Goal: Task Accomplishment & Management: Use online tool/utility

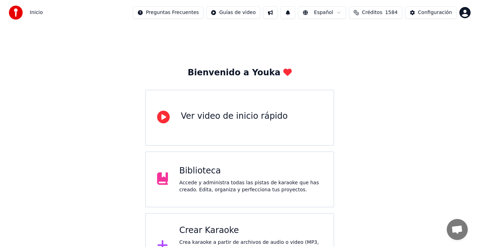
scroll to position [140, 0]
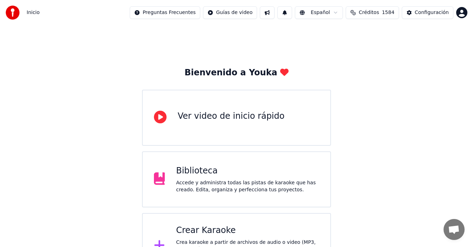
click at [204, 232] on div "Crear Karaoke" at bounding box center [247, 230] width 143 height 11
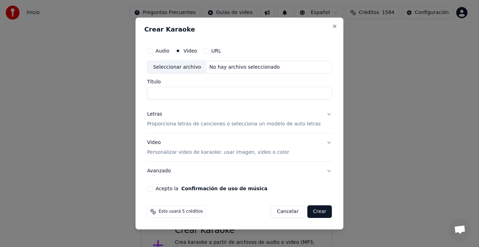
click at [187, 66] on div "Seleccionar archivo" at bounding box center [176, 67] width 59 height 13
drag, startPoint x: 300, startPoint y: 92, endPoint x: 122, endPoint y: 97, distance: 178.5
click at [122, 97] on body "Inicio Preguntas Frecuentes Guías de video Español Créditos 1584 Configuración …" at bounding box center [236, 139] width 473 height 279
type input "**********"
click at [323, 113] on button "Letras Proporciona letras de canciones o selecciona un modelo de auto letras" at bounding box center [239, 120] width 185 height 28
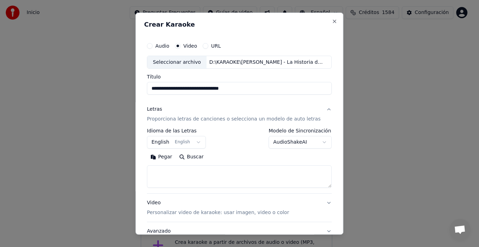
click at [287, 120] on p "Proporciona letras de canciones o selecciona un modelo de auto letras" at bounding box center [234, 119] width 174 height 7
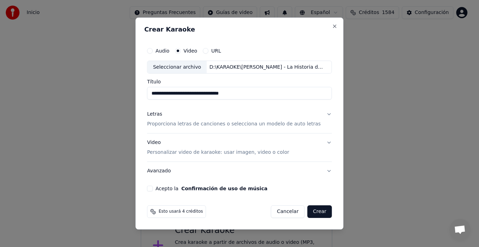
click at [291, 125] on p "Proporciona letras de canciones o selecciona un modelo de auto letras" at bounding box center [234, 124] width 174 height 7
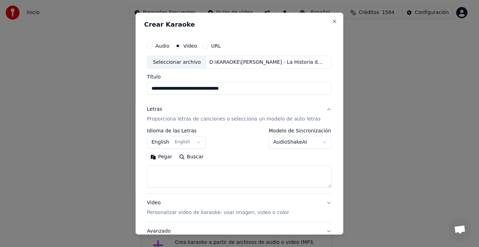
click at [286, 143] on button "AudioShakeAI" at bounding box center [300, 142] width 63 height 13
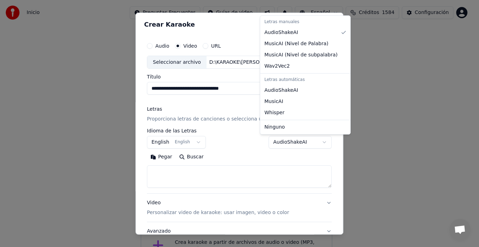
select select "**********"
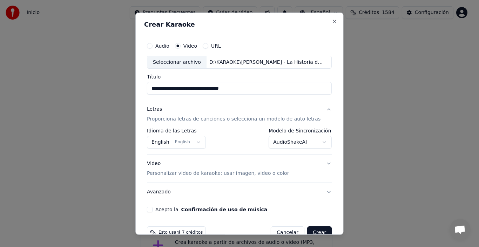
click at [165, 142] on button "English English" at bounding box center [176, 142] width 59 height 13
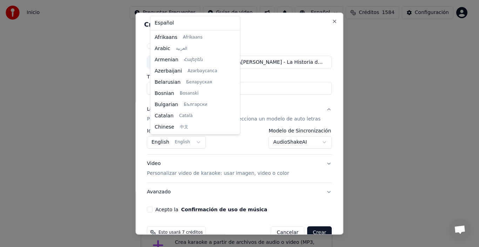
scroll to position [56, 0]
select select "**"
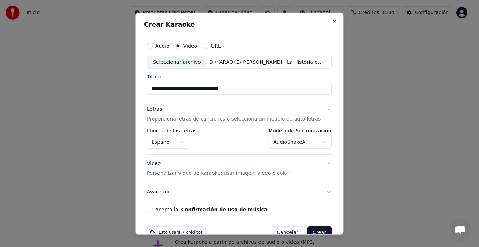
click at [237, 173] on p "Personalizar video de karaoke: usar imagen, video o color" at bounding box center [218, 173] width 142 height 7
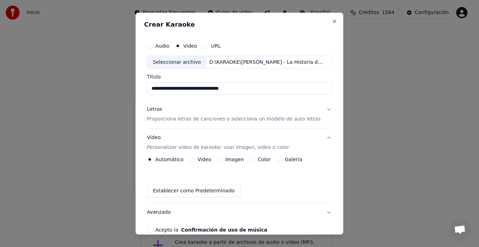
click at [233, 161] on label "Imagen" at bounding box center [234, 159] width 19 height 5
click at [223, 161] on button "Imagen" at bounding box center [220, 160] width 6 height 6
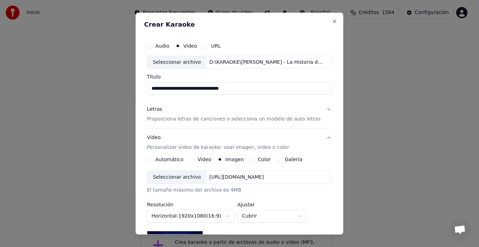
click at [173, 177] on div "Seleccionar archivo" at bounding box center [176, 177] width 59 height 13
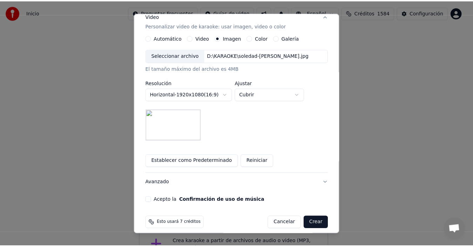
scroll to position [128, 0]
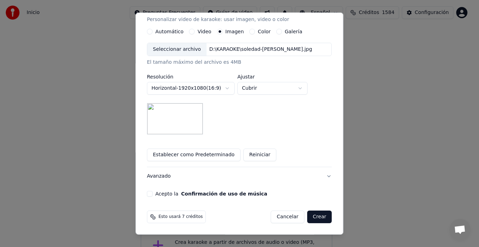
click at [151, 195] on button "Acepto la Confirmación de uso de música" at bounding box center [150, 194] width 6 height 6
click at [310, 216] on button "Crear" at bounding box center [319, 217] width 25 height 13
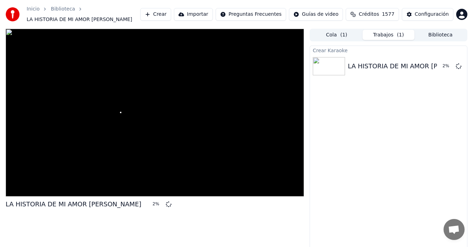
scroll to position [8, 0]
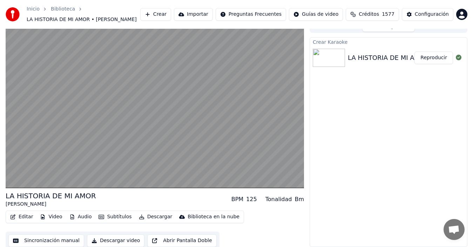
click at [435, 58] on button "Reproducir" at bounding box center [433, 58] width 39 height 13
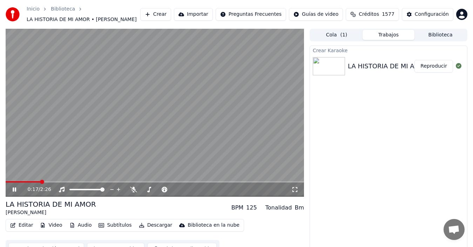
click at [25, 224] on button "Editar" at bounding box center [21, 226] width 28 height 10
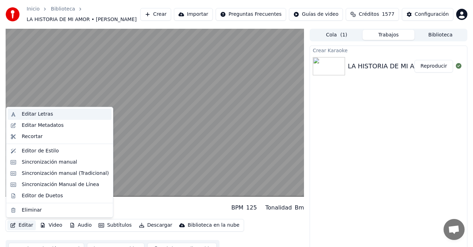
click at [43, 114] on div "Editar Letras" at bounding box center [37, 114] width 31 height 7
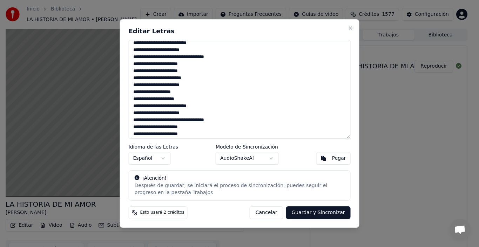
scroll to position [104, 0]
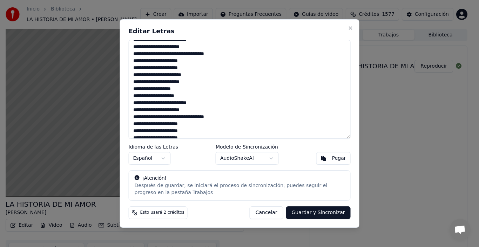
click at [195, 54] on textarea "**********" at bounding box center [240, 89] width 222 height 99
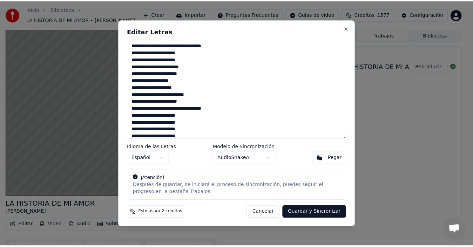
scroll to position [124, 0]
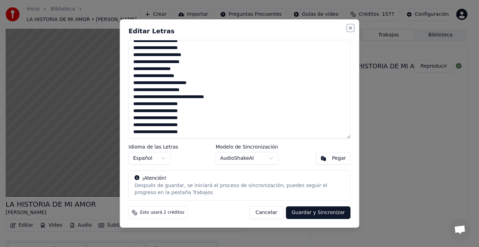
click at [350, 28] on button "Close" at bounding box center [351, 28] width 6 height 6
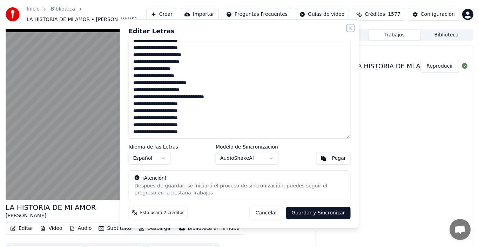
type textarea "**********"
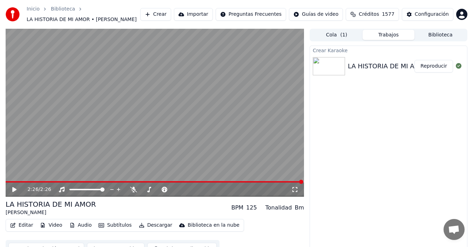
click at [438, 65] on button "Reproducir" at bounding box center [433, 66] width 39 height 13
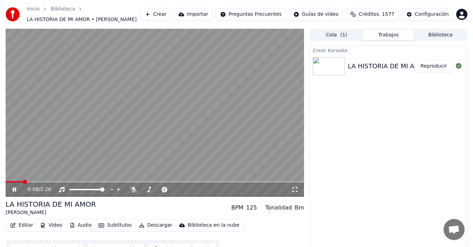
click at [14, 189] on icon at bounding box center [19, 190] width 16 height 6
click at [6, 182] on span at bounding box center [8, 182] width 4 height 4
click at [15, 190] on icon at bounding box center [14, 189] width 4 height 5
click at [15, 192] on icon at bounding box center [19, 190] width 16 height 6
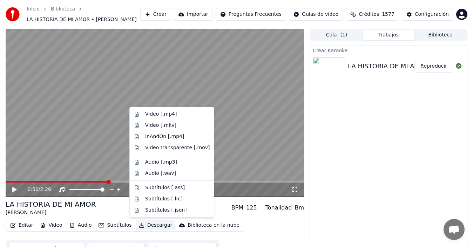
click at [151, 228] on button "Descargar" at bounding box center [155, 226] width 39 height 10
click at [163, 114] on div "Video [.mp4]" at bounding box center [161, 114] width 32 height 7
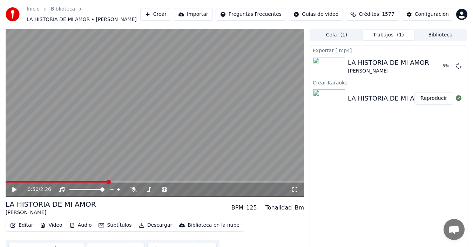
click at [13, 190] on icon at bounding box center [14, 189] width 4 height 5
click at [6, 184] on span at bounding box center [8, 182] width 4 height 4
click at [17, 188] on icon at bounding box center [19, 190] width 16 height 6
click at [438, 65] on button "Mostrar" at bounding box center [437, 66] width 31 height 13
